Goal: Task Accomplishment & Management: Use online tool/utility

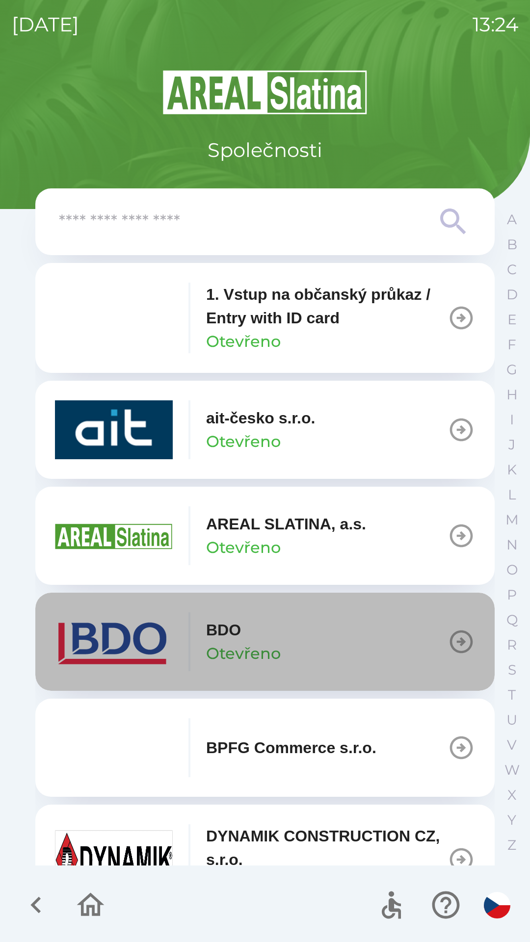
click at [310, 638] on button "BDO Otevřeno" at bounding box center [264, 642] width 459 height 98
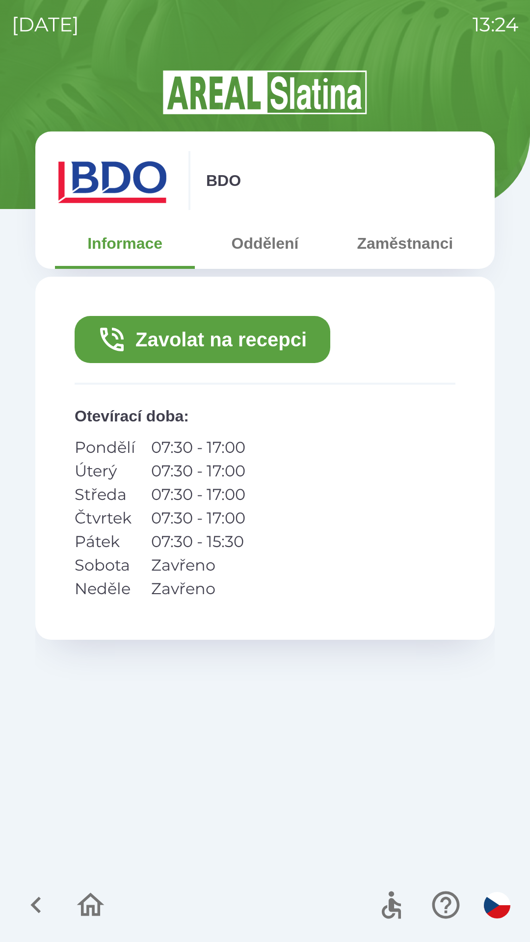
click at [401, 247] on button "Zaměstnanci" at bounding box center [405, 243] width 140 height 35
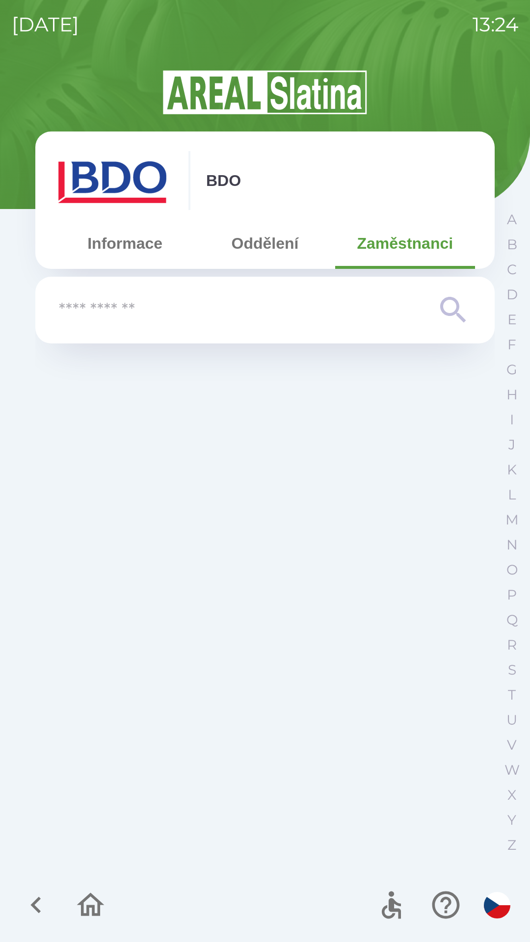
click at [238, 313] on input "text" at bounding box center [245, 310] width 373 height 27
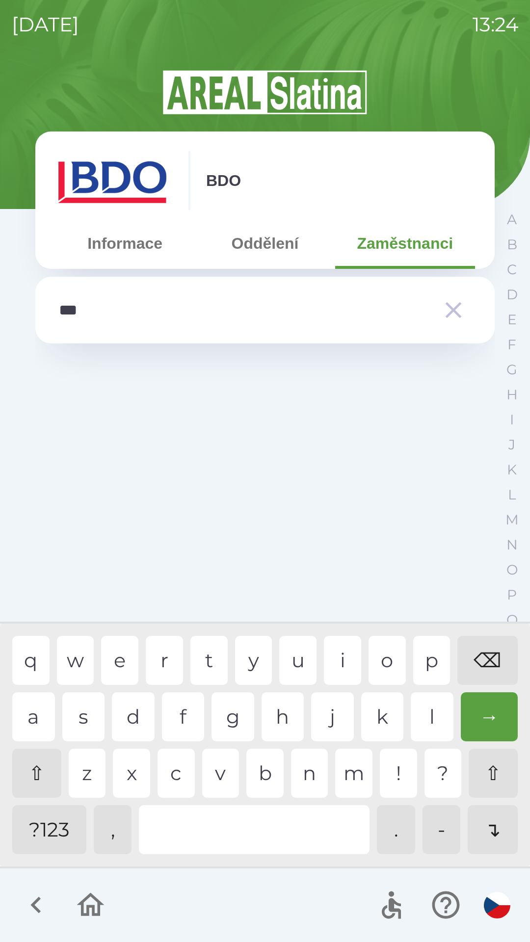
click at [299, 772] on div "n" at bounding box center [309, 773] width 37 height 49
type input "*"
click at [480, 658] on div "⌫" at bounding box center [487, 660] width 60 height 49
click at [138, 242] on button "Informace" at bounding box center [125, 243] width 140 height 35
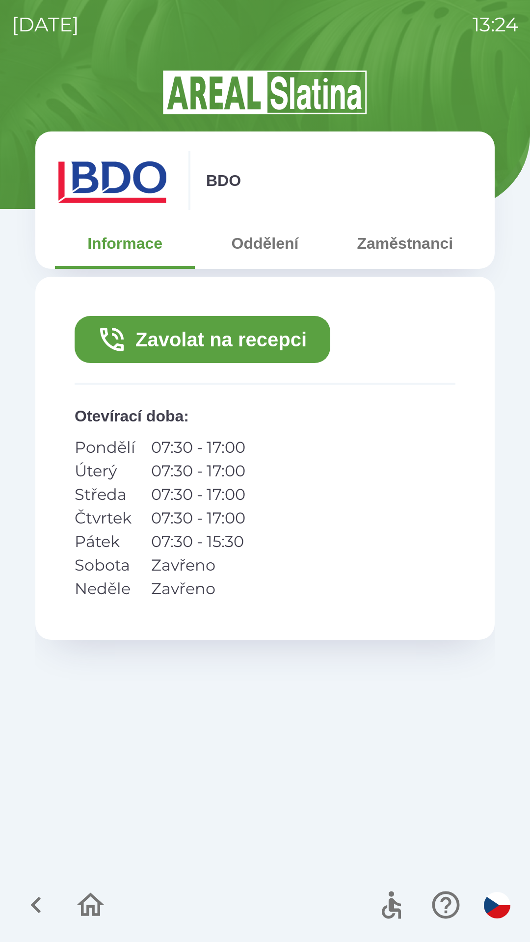
click at [255, 339] on button "Zavolat na recepci" at bounding box center [203, 339] width 256 height 47
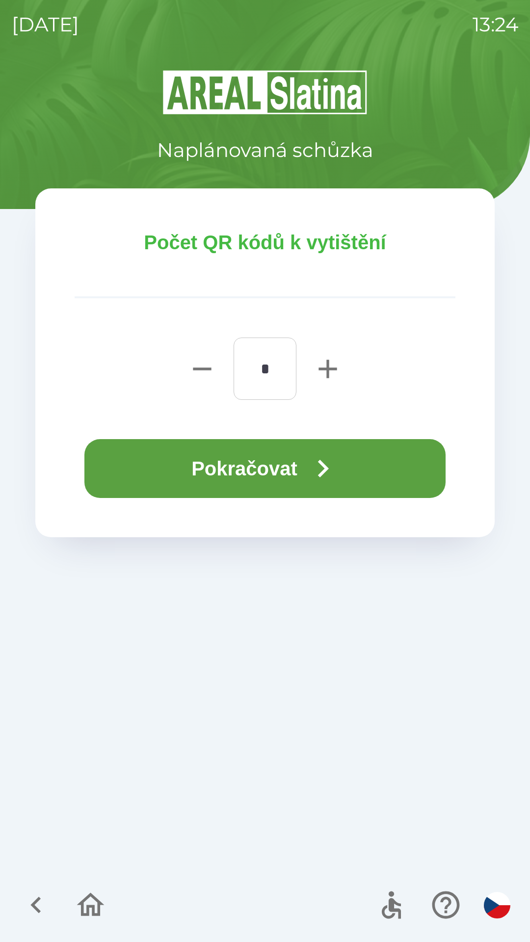
click at [288, 469] on button "Pokračovat" at bounding box center [264, 468] width 361 height 59
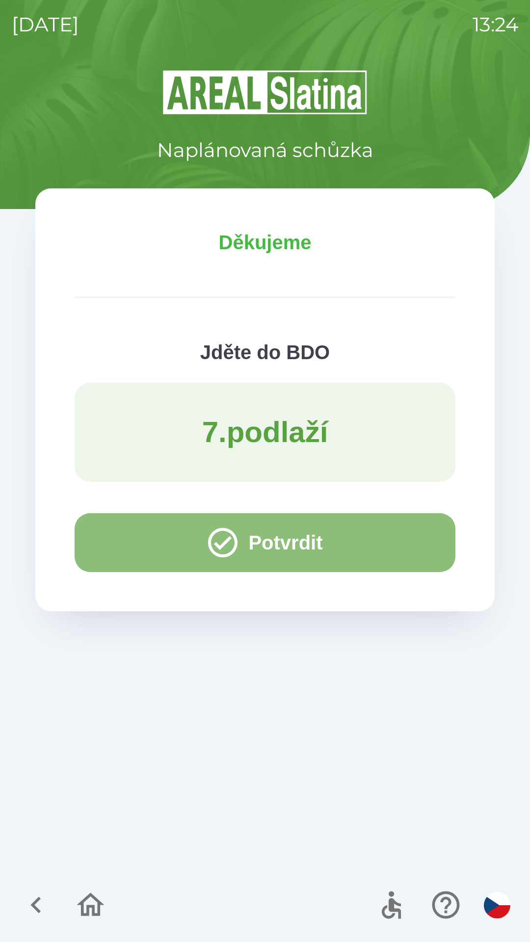
click at [245, 548] on button "Potvrdit" at bounding box center [265, 542] width 381 height 59
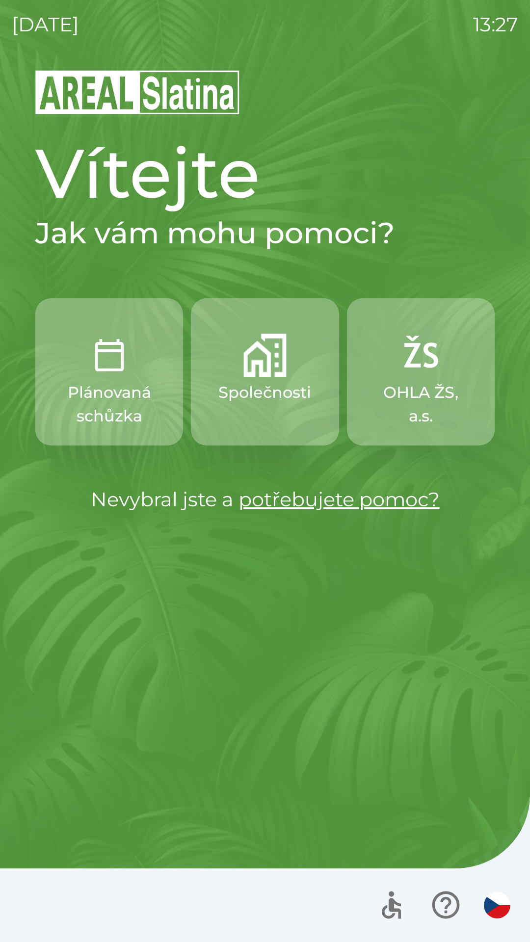
drag, startPoint x: 529, startPoint y: 210, endPoint x: 502, endPoint y: 241, distance: 41.4
click at [0, 685] on div "[DATE] 13:27 Vítejte Jak vám mohu pomoci? Plánovaná schůzka Společnosti OHLA ŽS…" at bounding box center [265, 471] width 530 height 942
